Goal: Information Seeking & Learning: Find specific fact

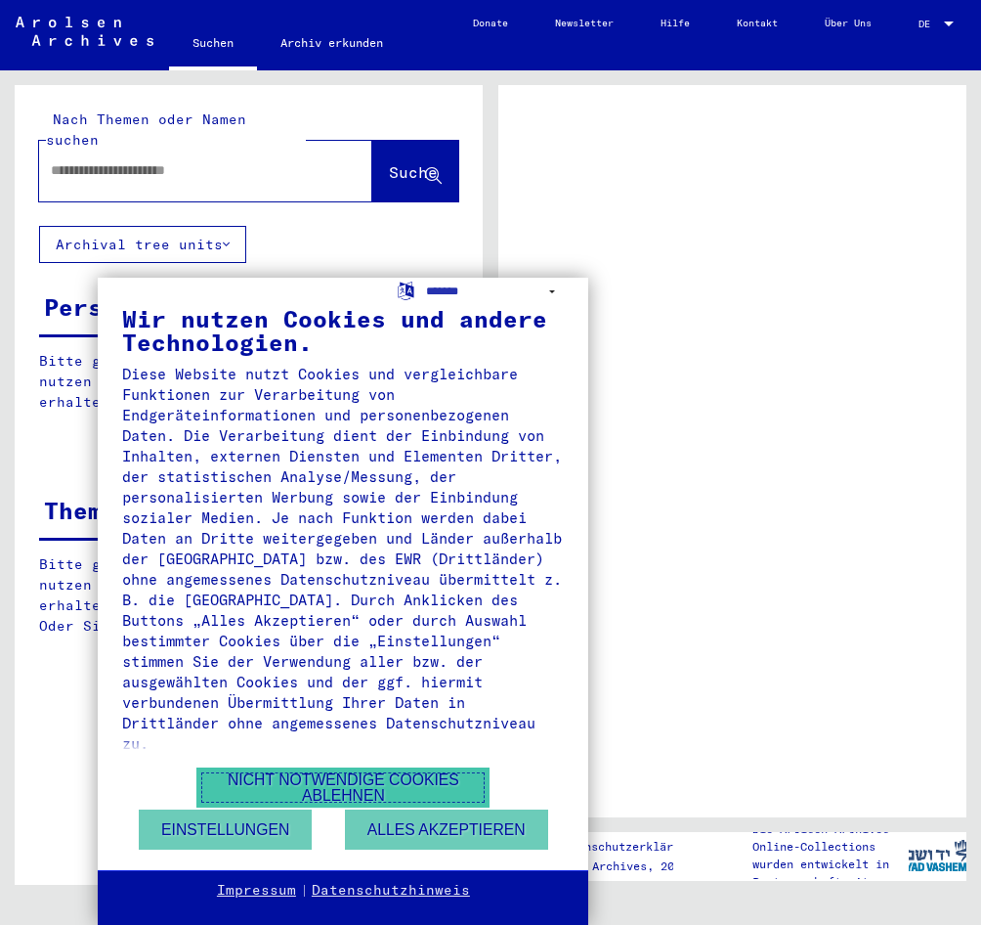
click at [262, 778] on button "Nicht notwendige Cookies ablehnen" at bounding box center [342, 787] width 293 height 40
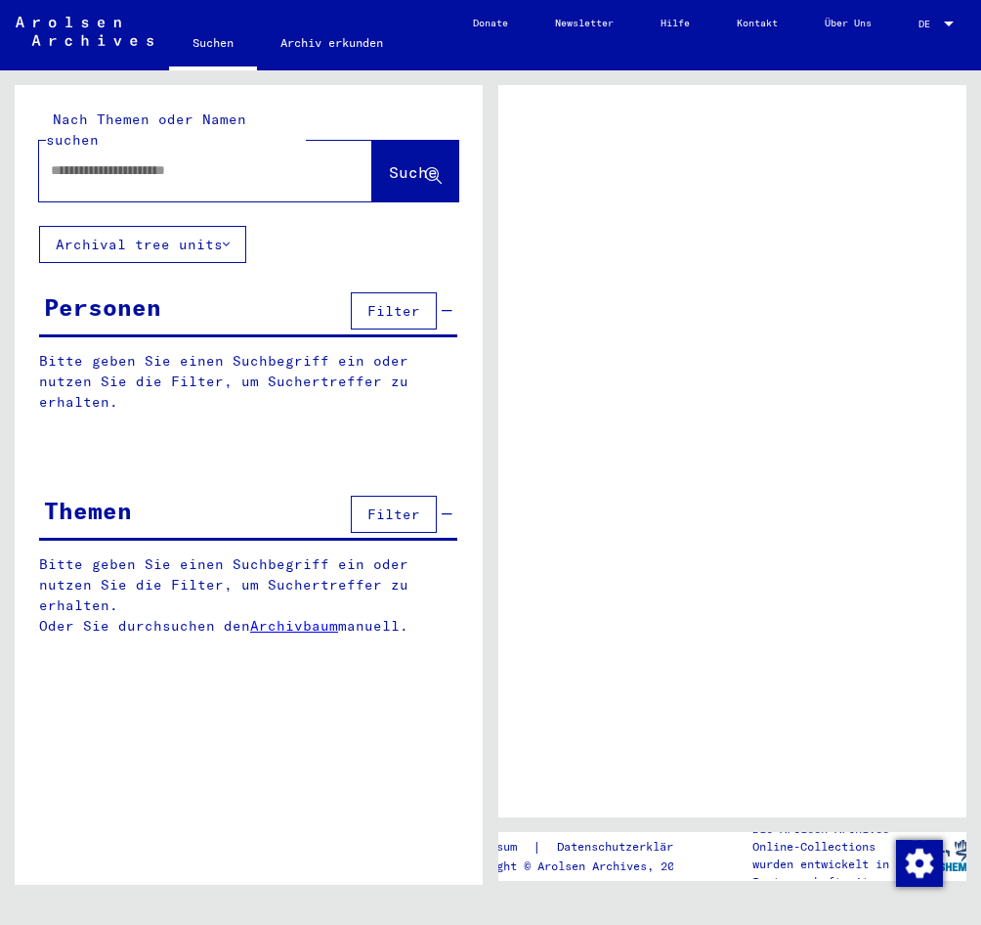
click at [121, 160] on input "text" at bounding box center [188, 170] width 275 height 21
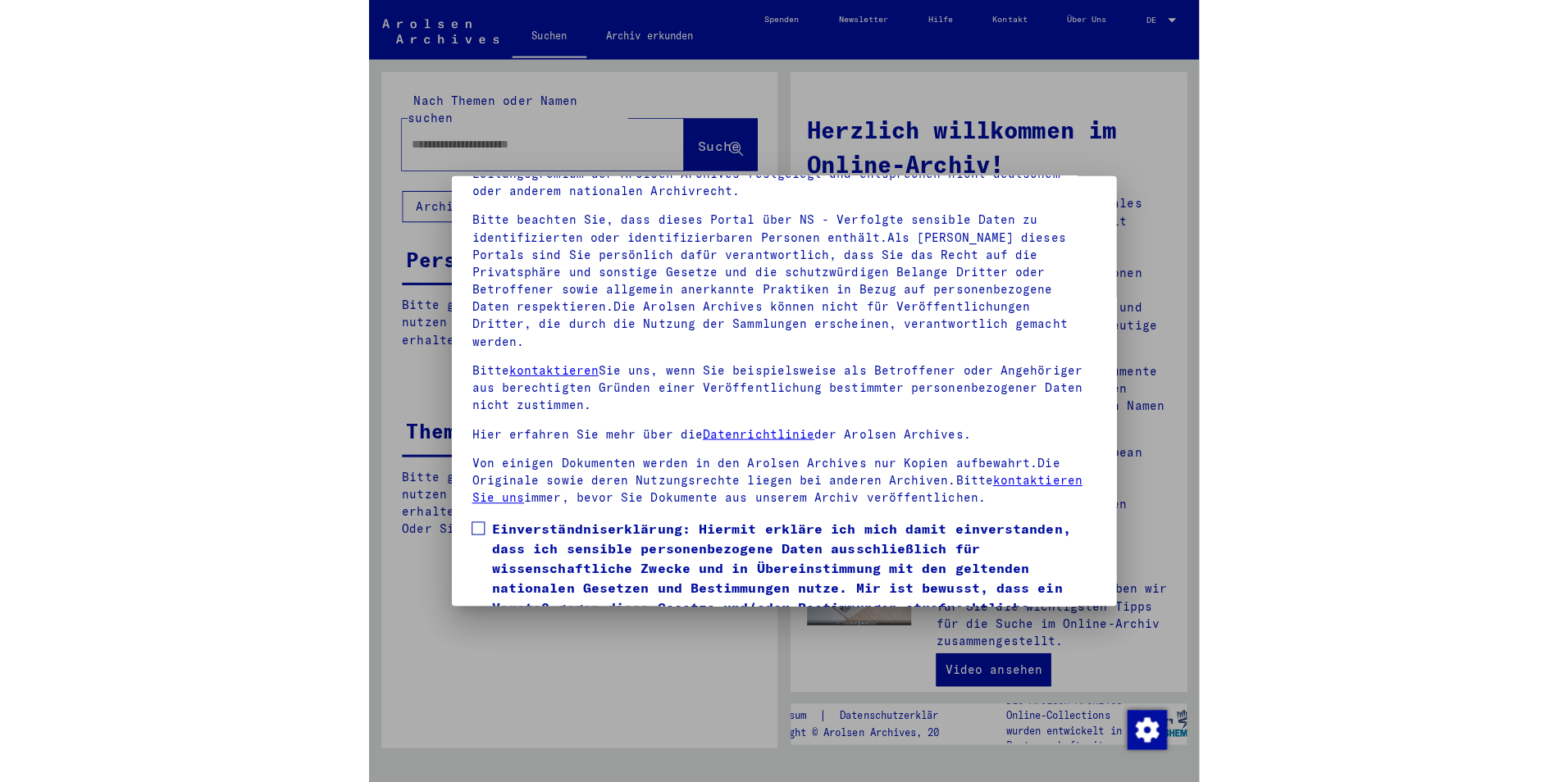
scroll to position [160, 0]
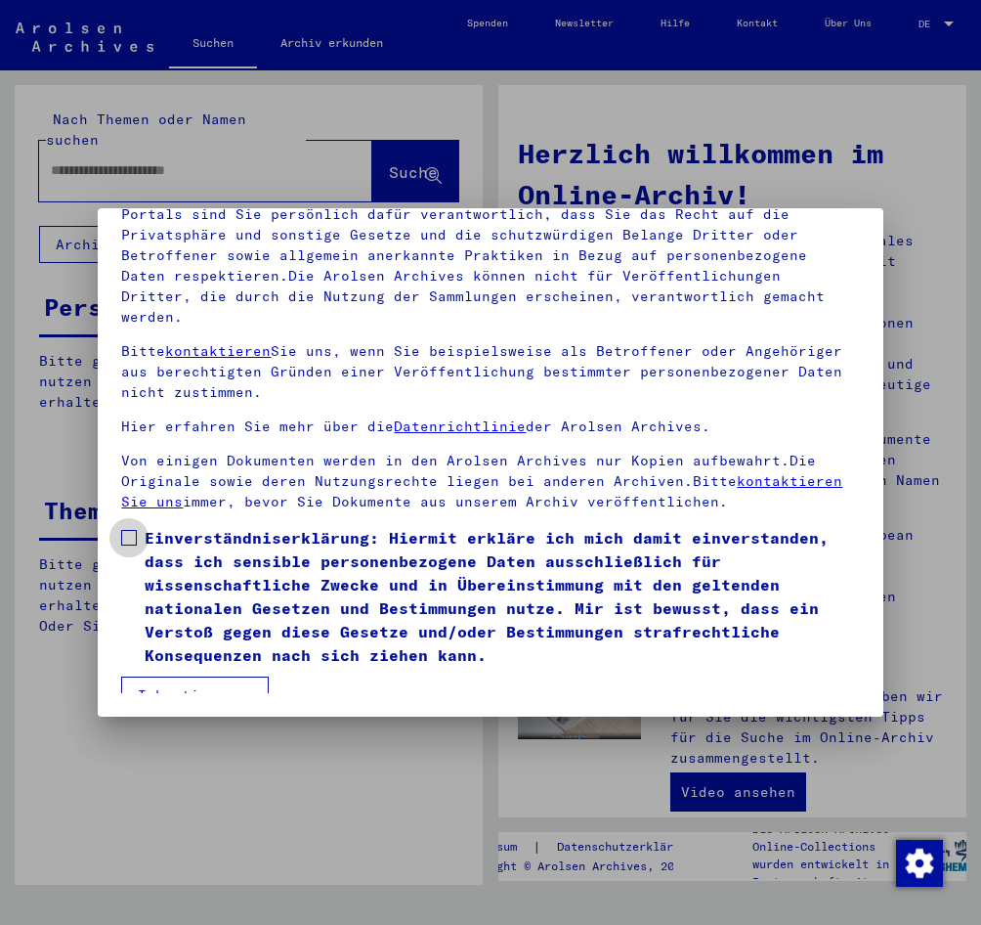
click at [127, 530] on span at bounding box center [129, 538] width 16 height 16
click at [155, 676] on button "Ich stimme zu" at bounding box center [195, 694] width 148 height 37
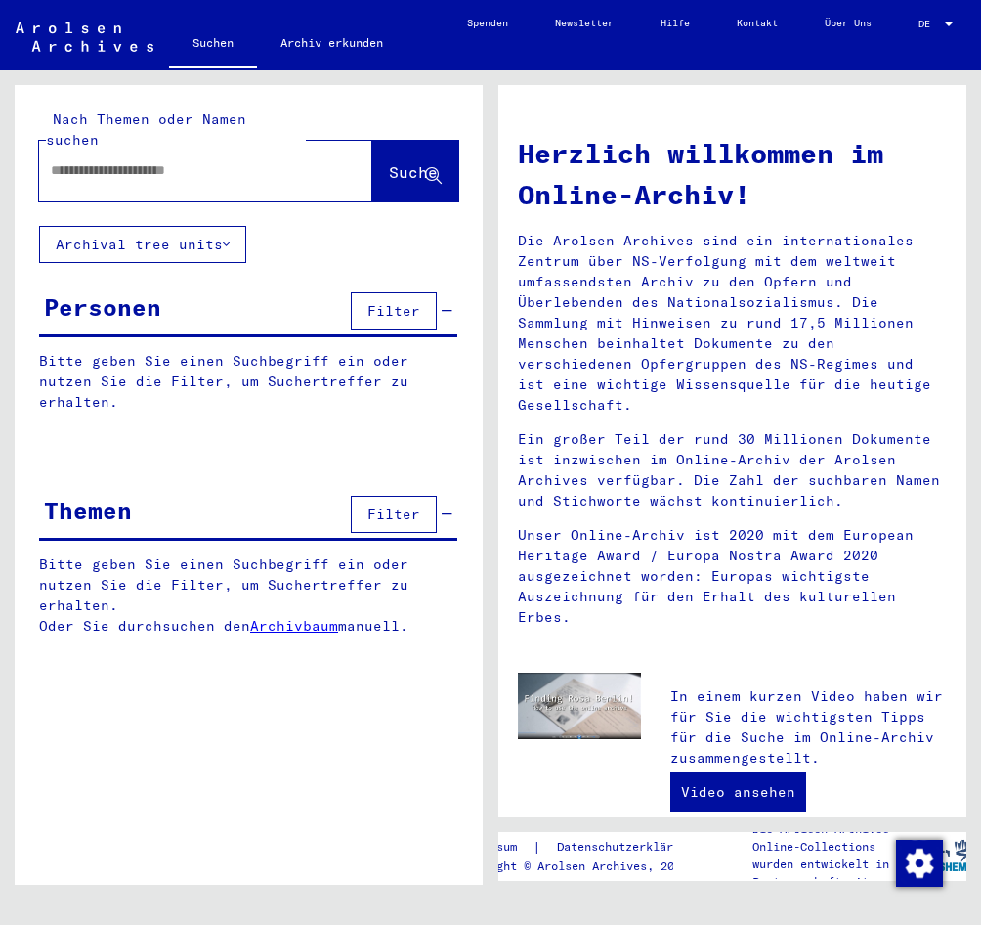
click at [84, 160] on input "text" at bounding box center [182, 170] width 263 height 21
type input "**********"
click at [389, 162] on span "Suche" at bounding box center [413, 172] width 49 height 20
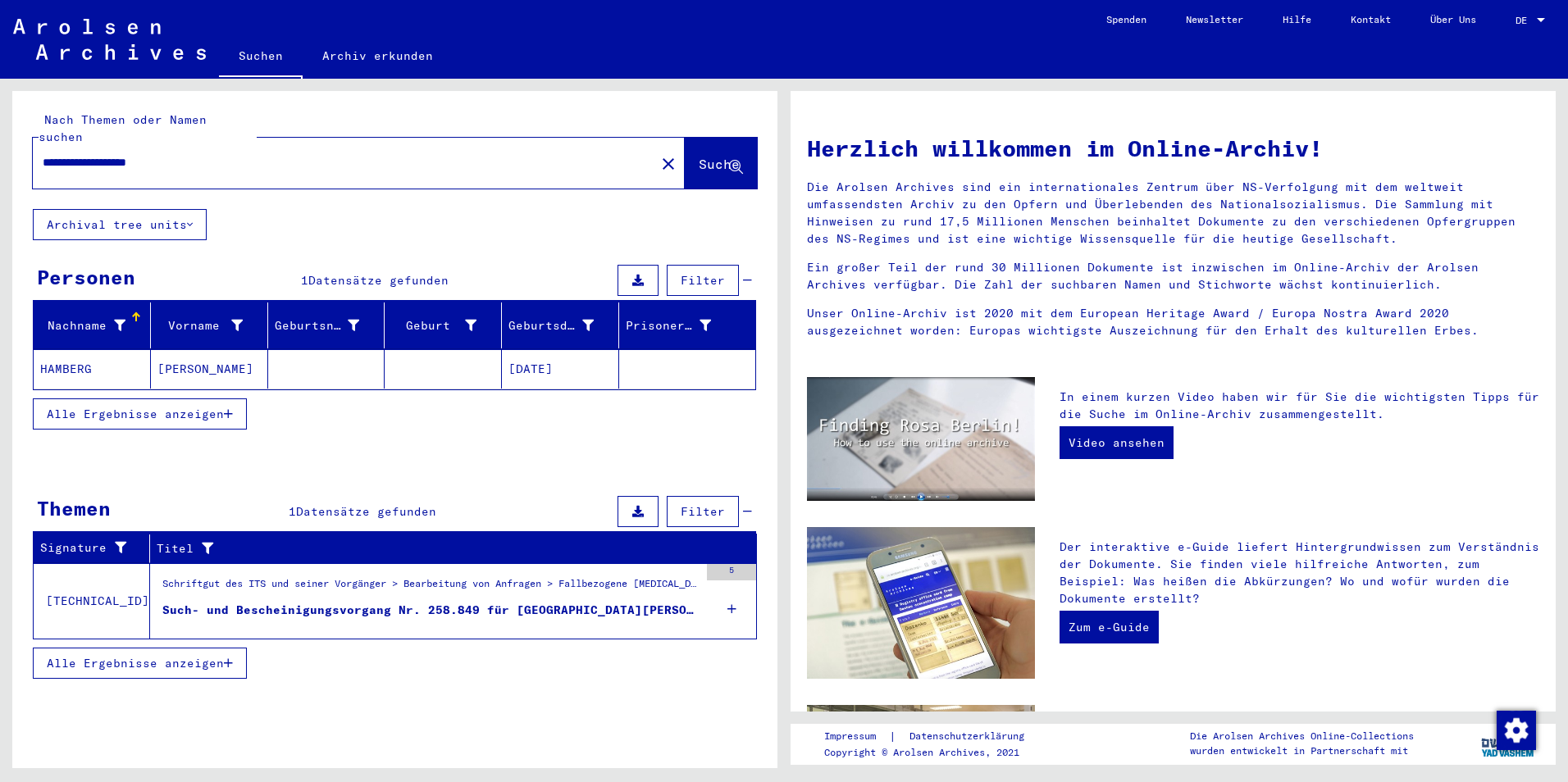
click at [58, 349] on mat-cell "HAMBERG" at bounding box center [92, 368] width 117 height 39
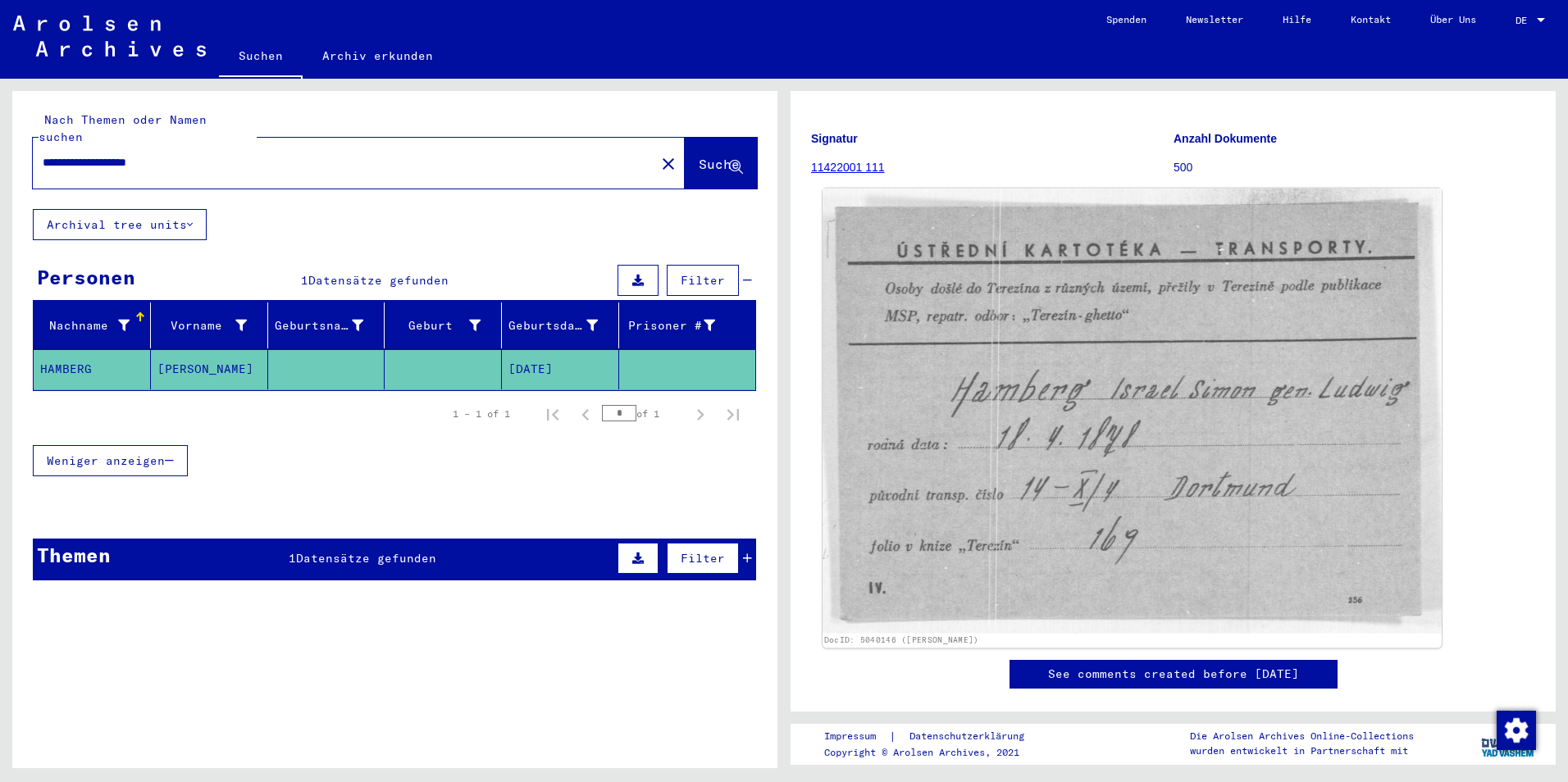
scroll to position [410, 0]
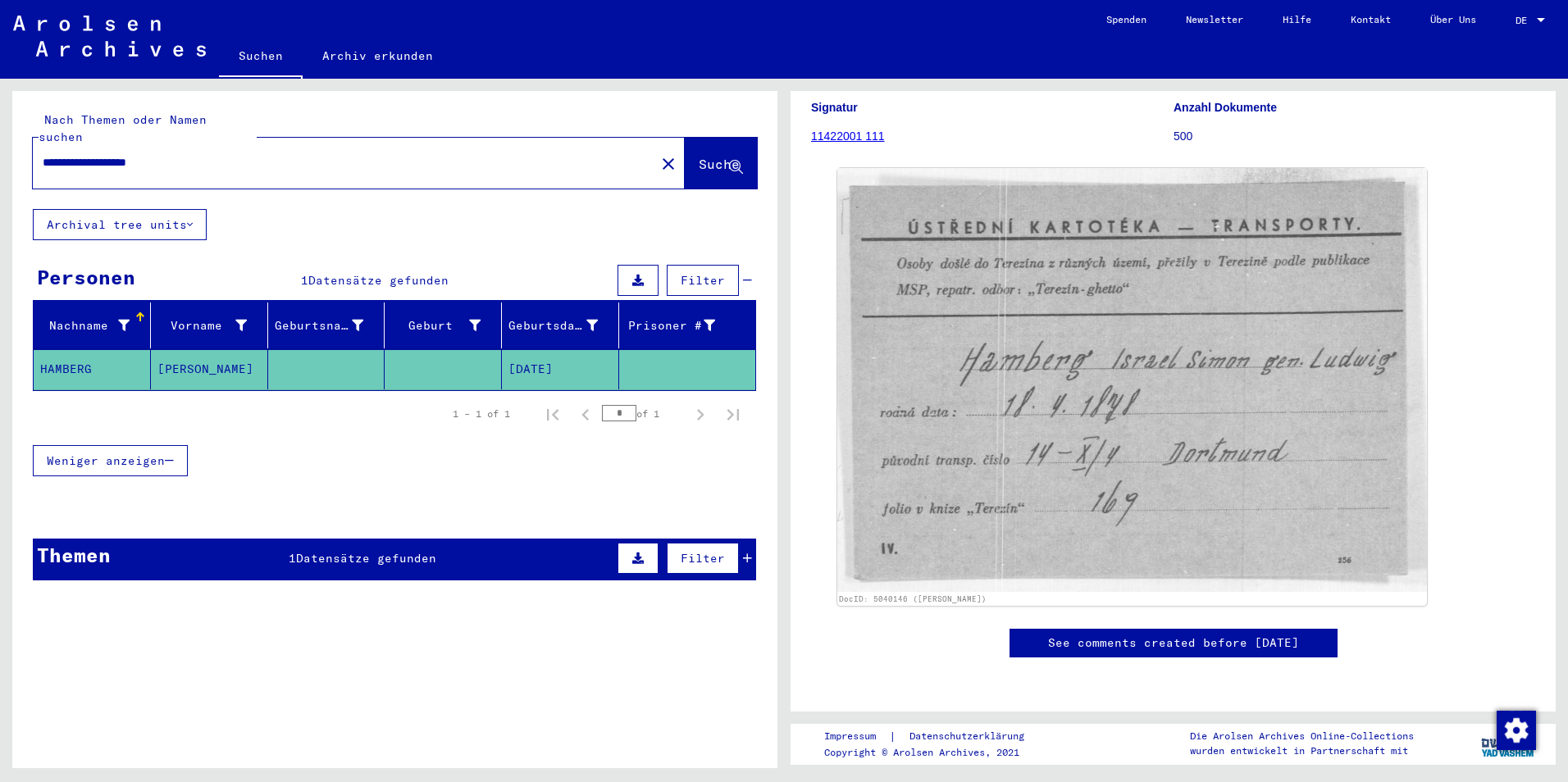
scroll to position [389, 0]
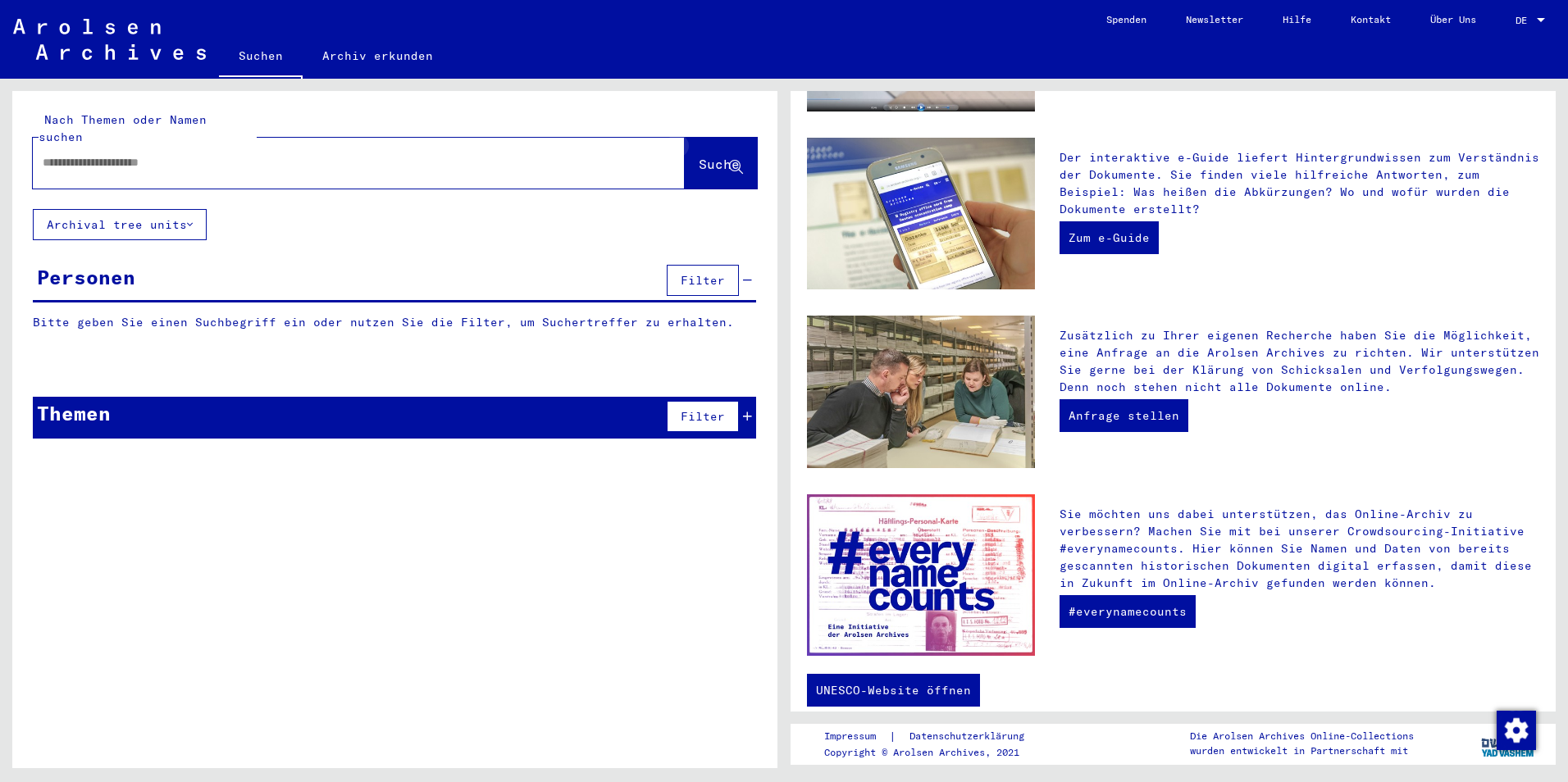
click at [736, 161] on icon at bounding box center [736, 168] width 14 height 14
click at [355, 154] on input "text" at bounding box center [339, 163] width 593 height 18
type input "**********"
click at [699, 156] on span "Suche" at bounding box center [719, 164] width 41 height 17
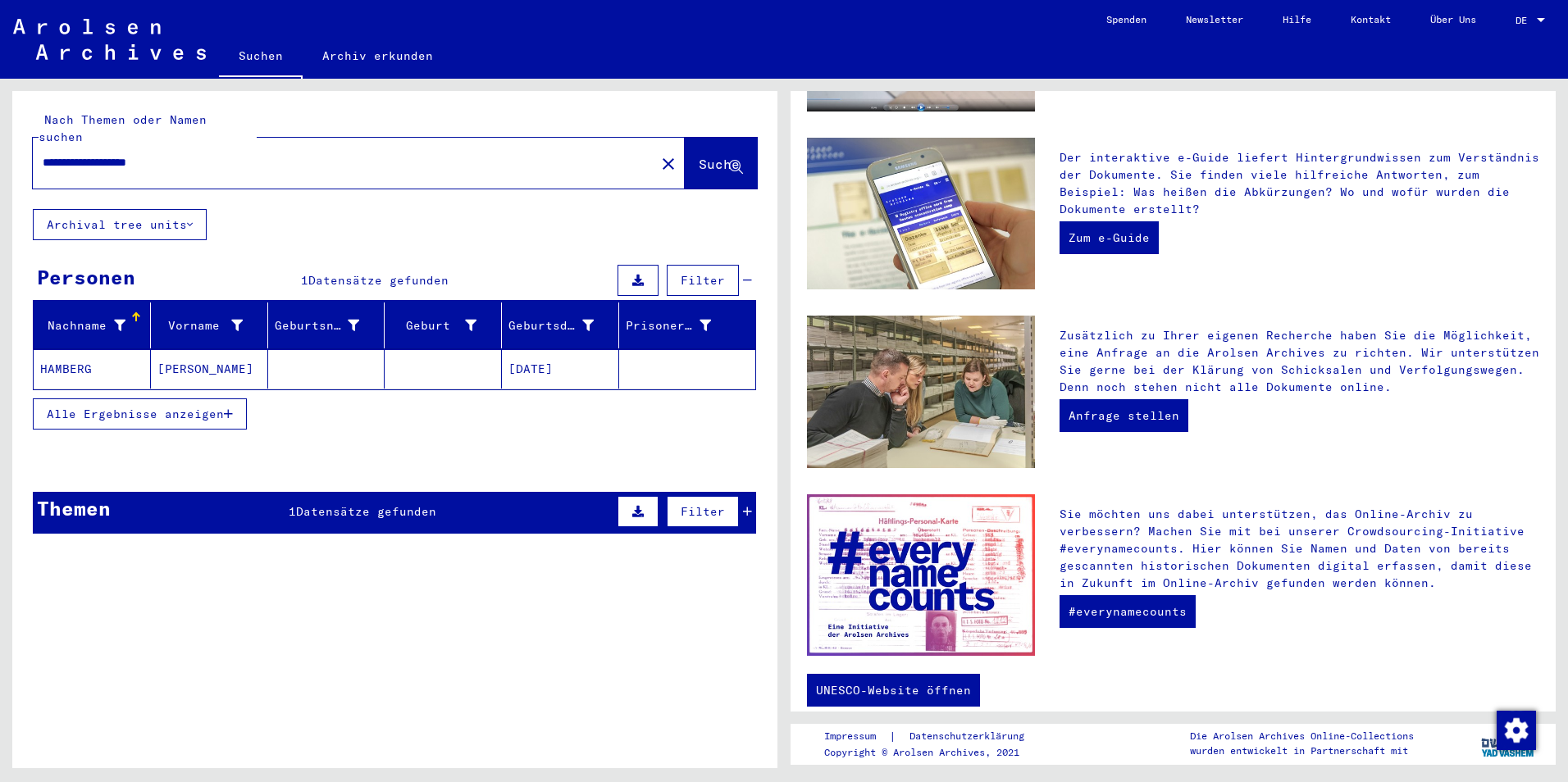
click at [113, 407] on span "Alle Ergebnisse anzeigen" at bounding box center [135, 414] width 177 height 15
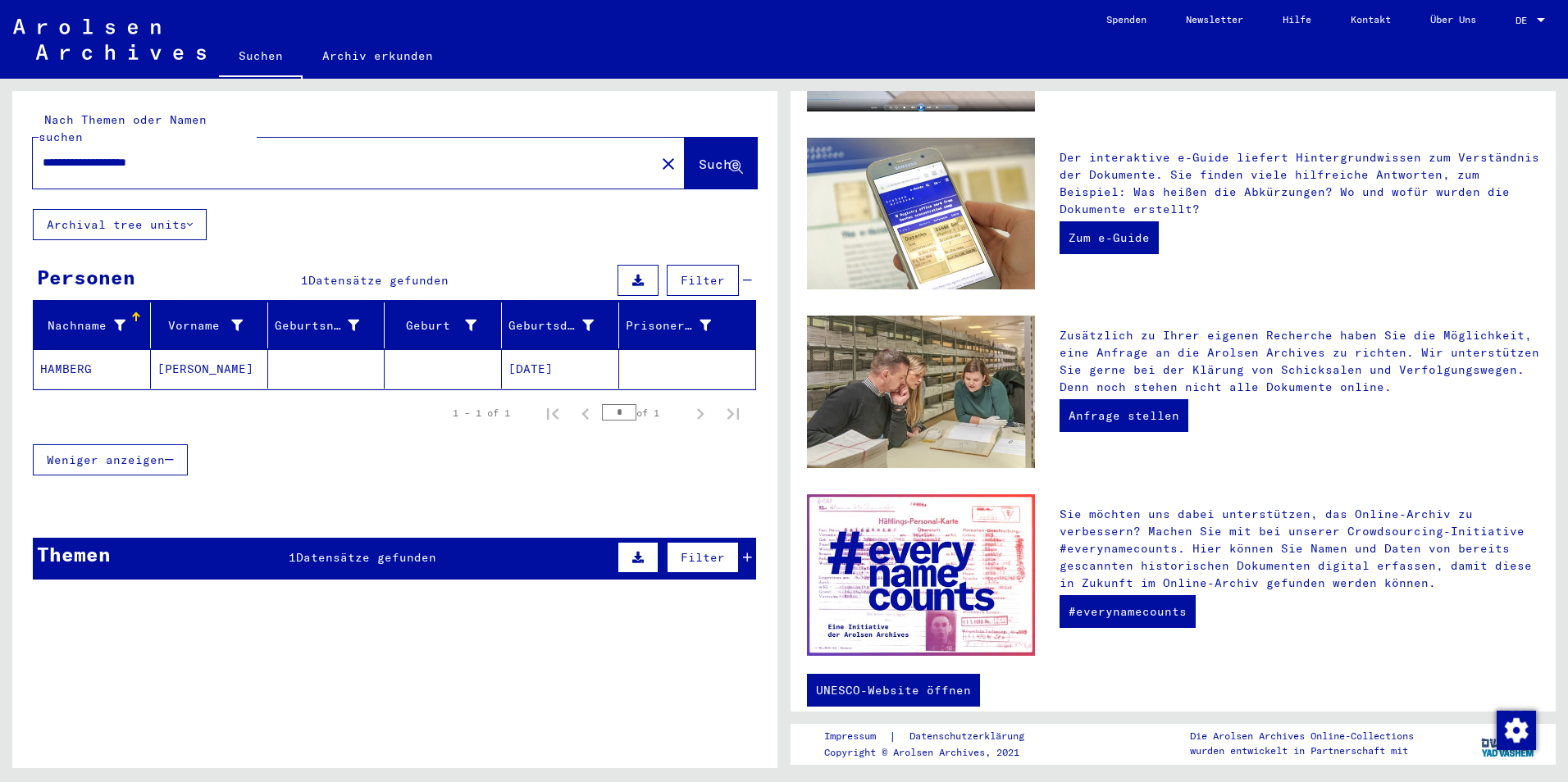
click at [640, 552] on icon at bounding box center [638, 558] width 12 height 12
click at [698, 550] on span "Filter" at bounding box center [702, 558] width 44 height 15
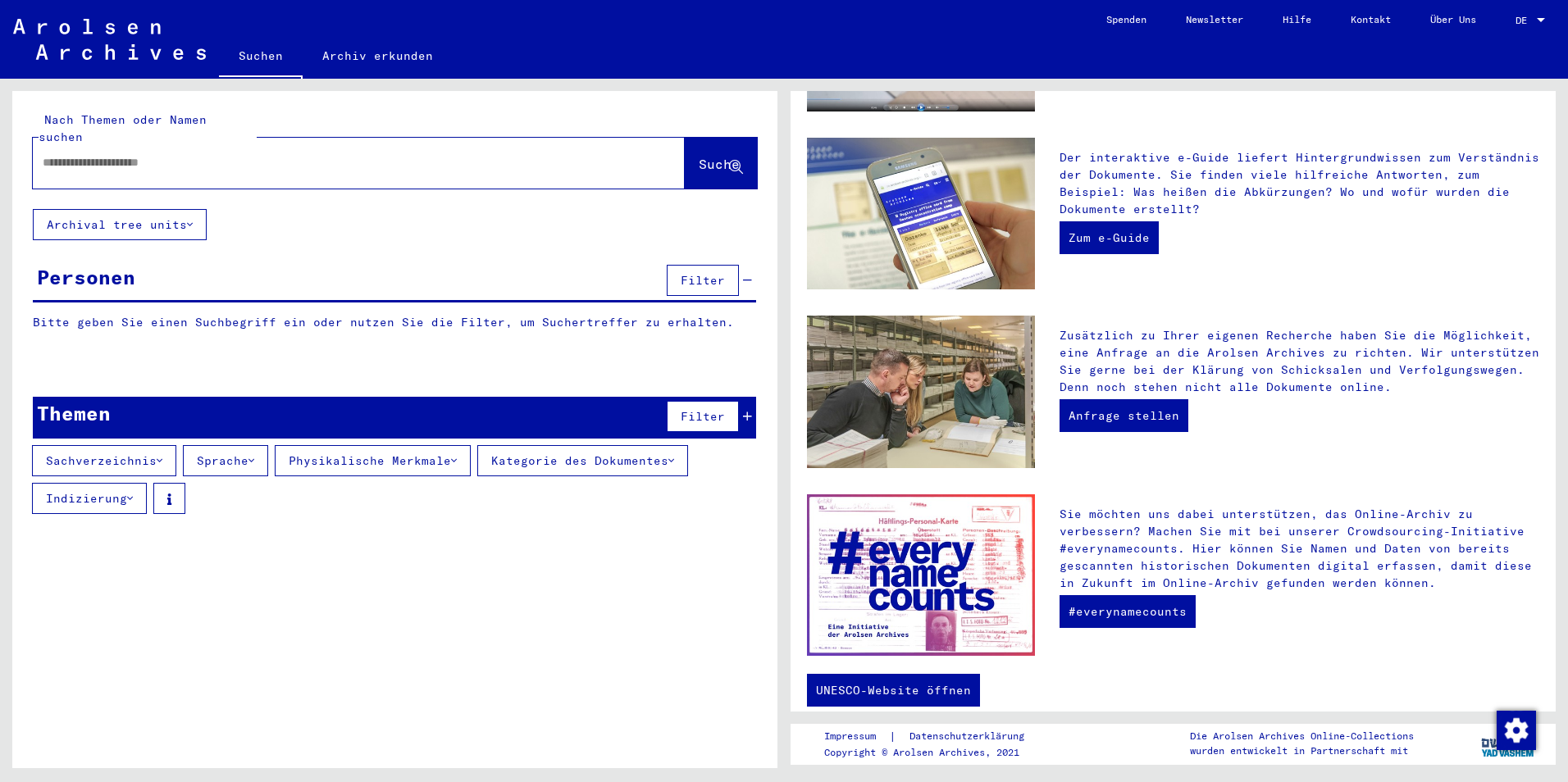
click at [90, 209] on button "Archival tree units" at bounding box center [119, 224] width 174 height 31
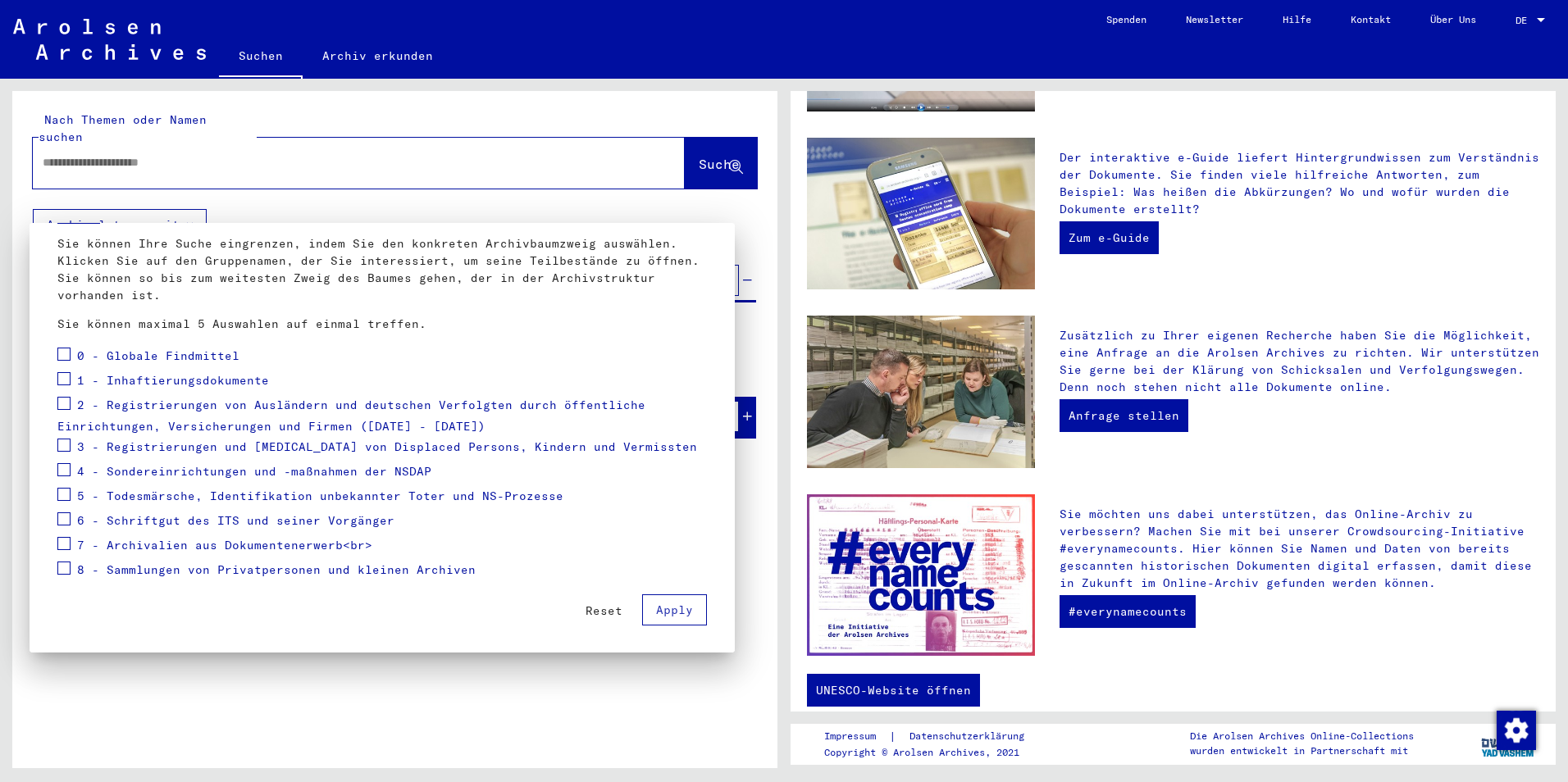
scroll to position [87, 0]
click at [70, 443] on span at bounding box center [64, 445] width 13 height 13
click at [656, 602] on span "Apply" at bounding box center [675, 609] width 37 height 15
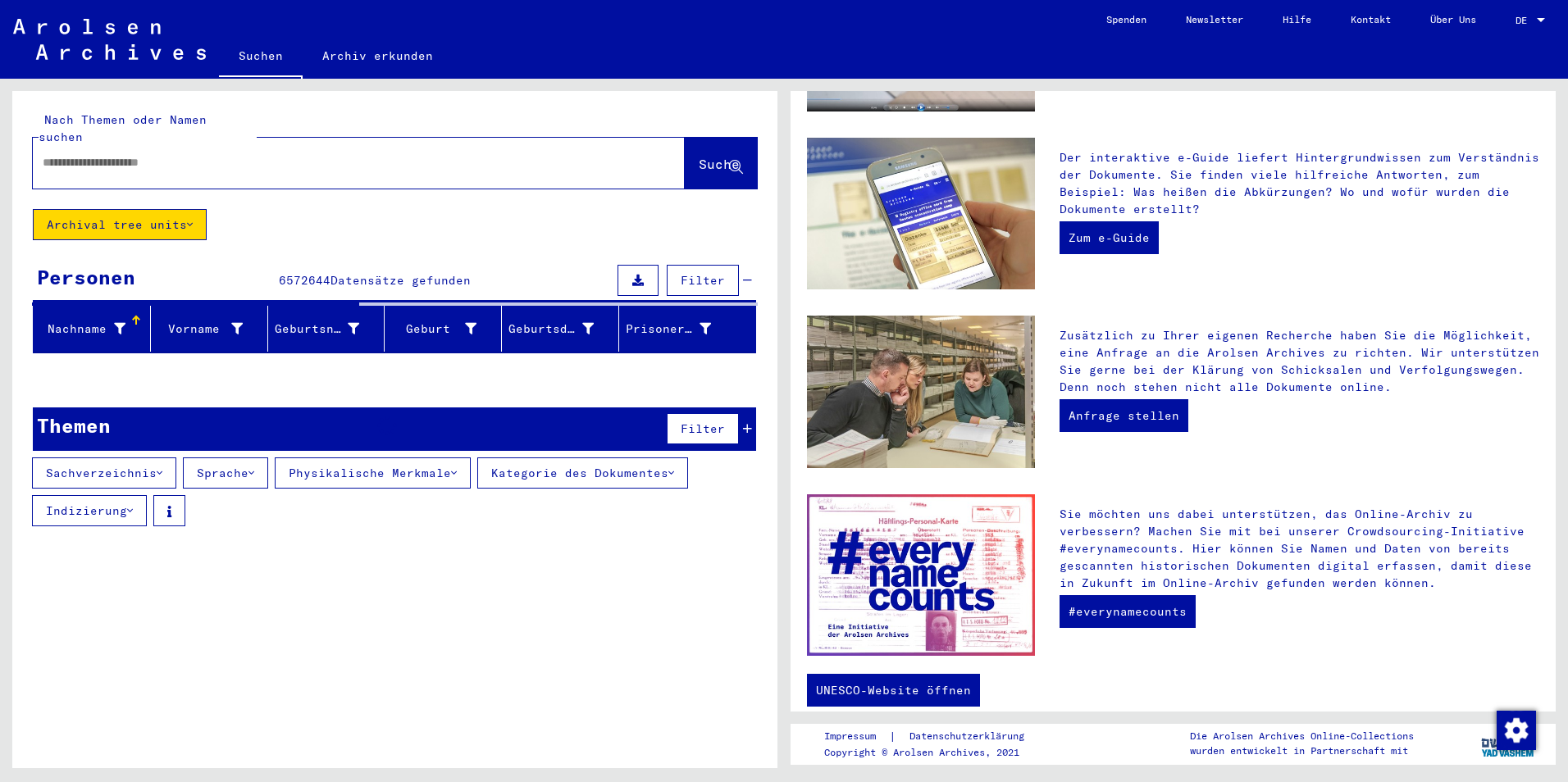
click at [181, 154] on input "text" at bounding box center [339, 163] width 593 height 18
type input "**********"
click at [699, 156] on span "Suche" at bounding box center [719, 164] width 41 height 17
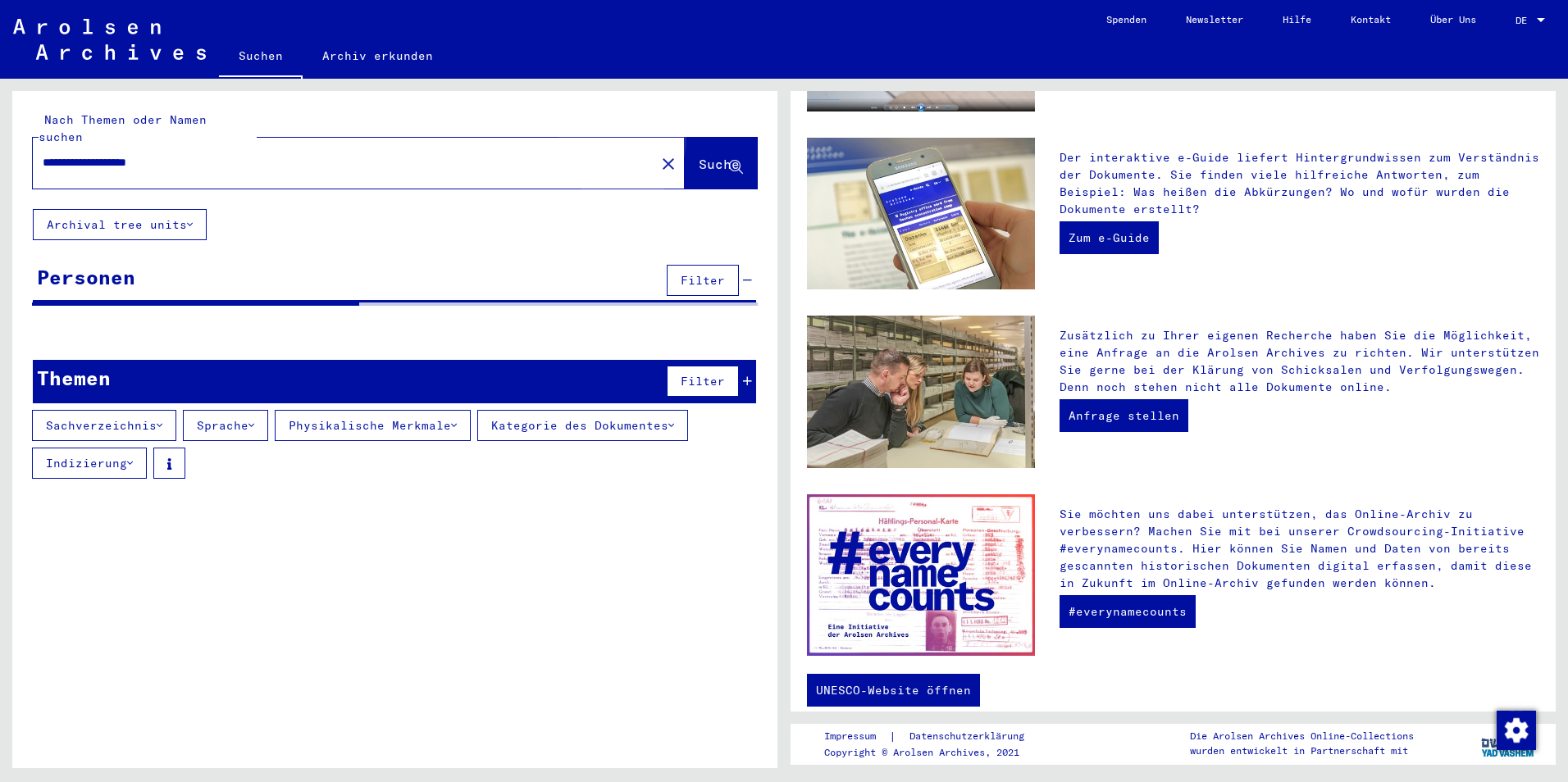
click at [699, 156] on span "Suche" at bounding box center [719, 164] width 41 height 17
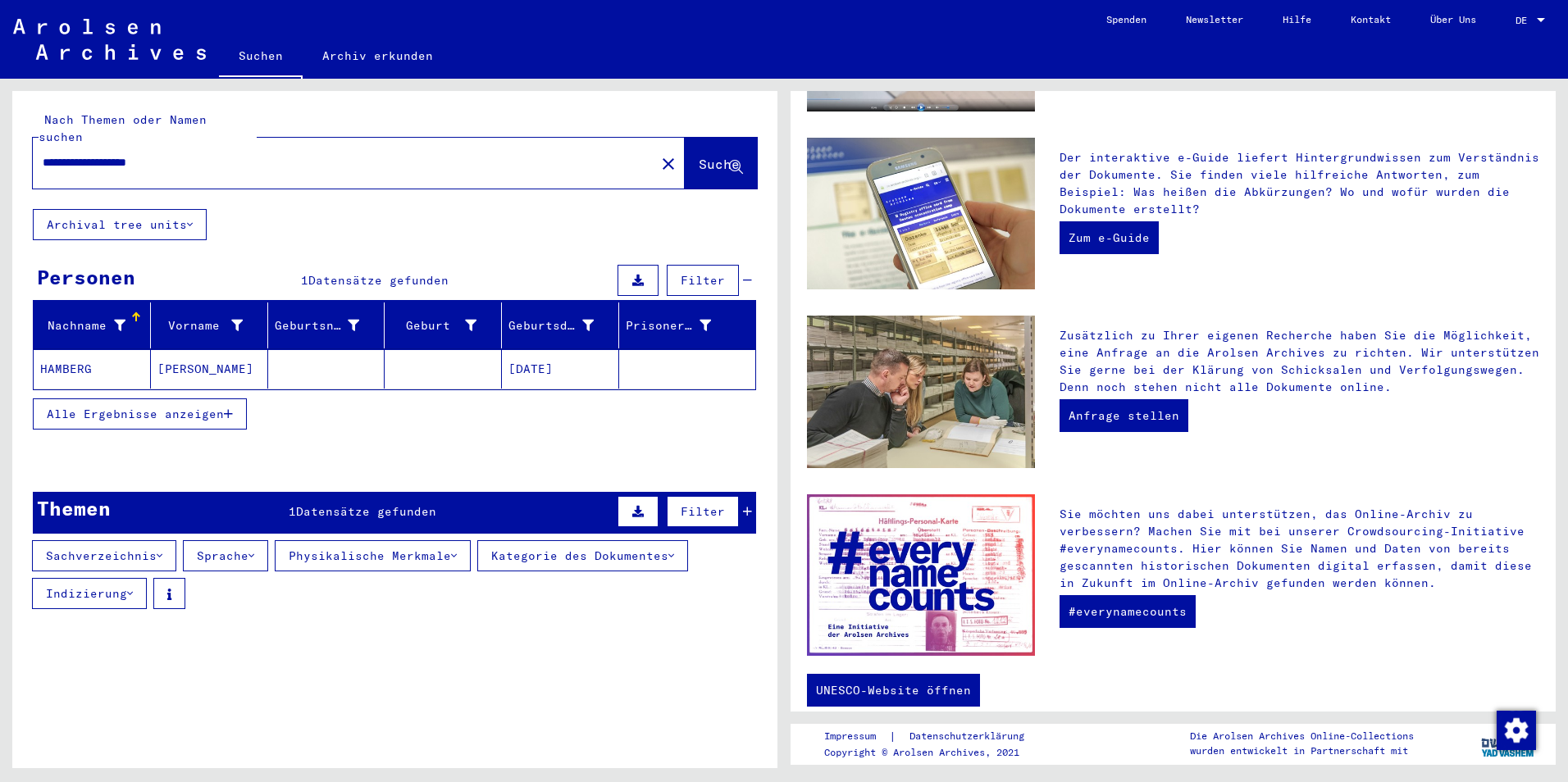
click at [74, 352] on mat-cell "HAMBERG" at bounding box center [92, 368] width 117 height 39
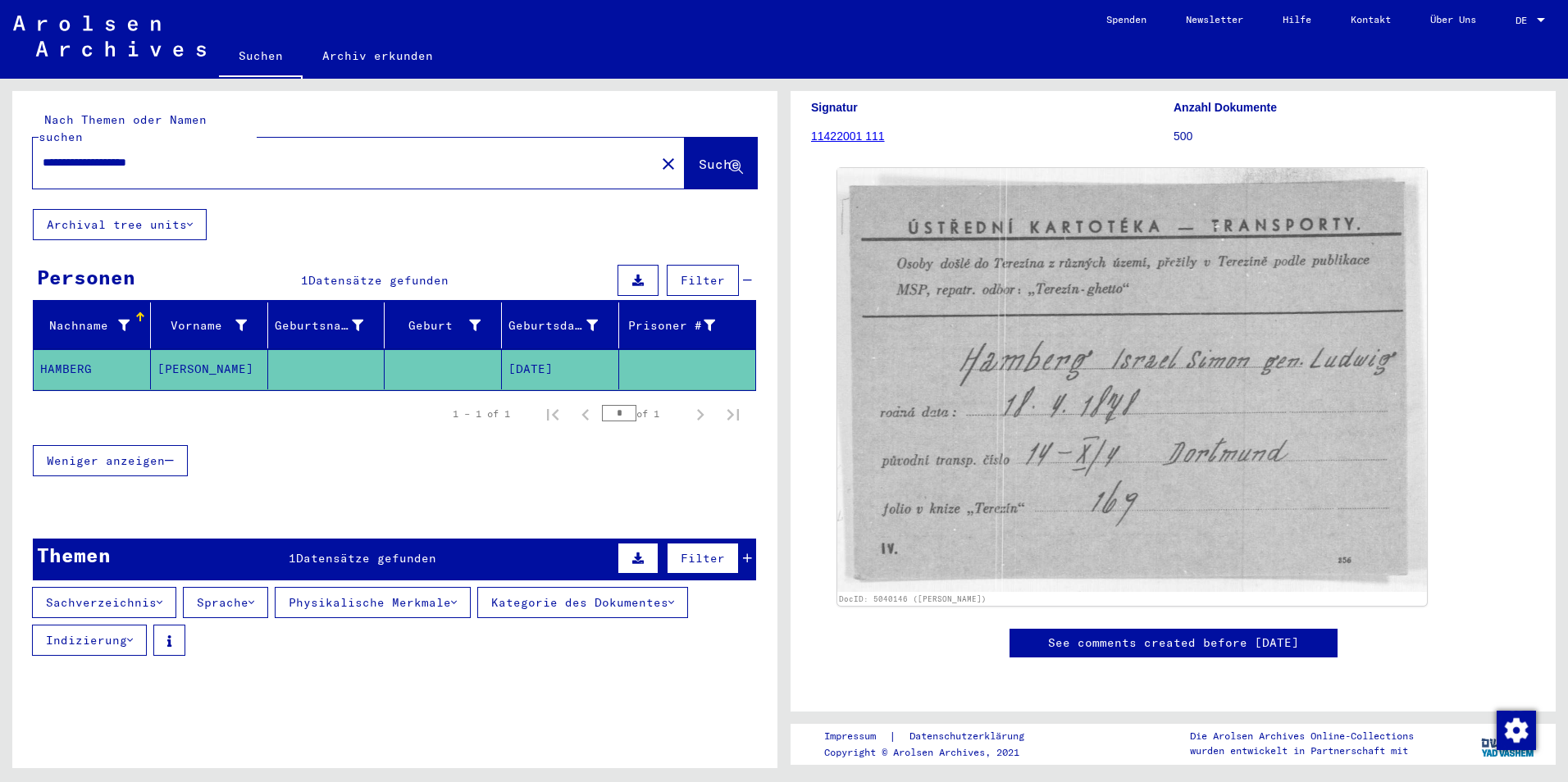
scroll to position [677, 0]
